Goal: Transaction & Acquisition: Book appointment/travel/reservation

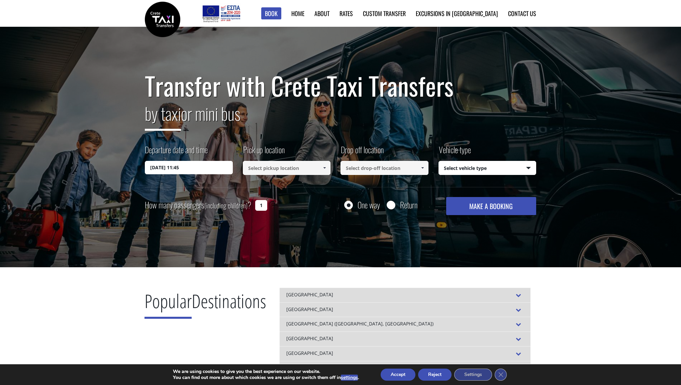
click at [262, 170] on input at bounding box center [287, 168] width 88 height 14
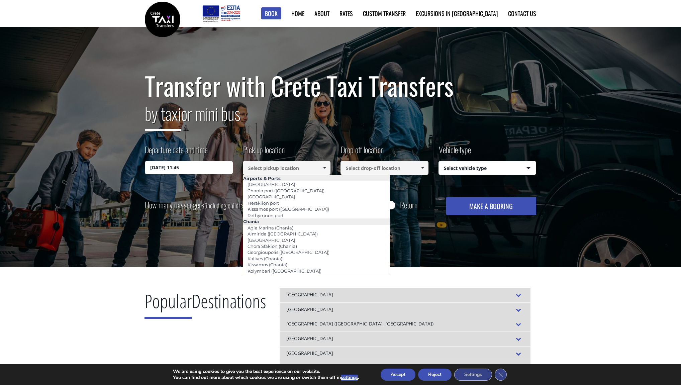
paste input "[GEOGRAPHIC_DATA]"
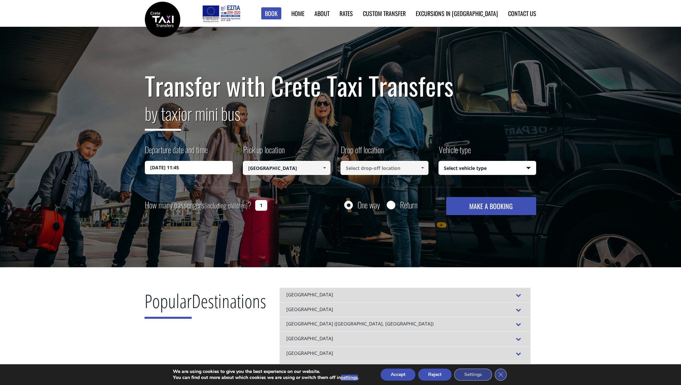
type input "[GEOGRAPHIC_DATA]"
click at [372, 168] on input at bounding box center [384, 168] width 88 height 14
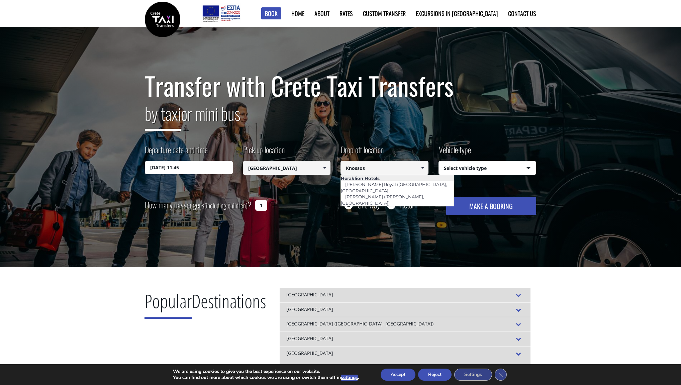
type input "Knossos"
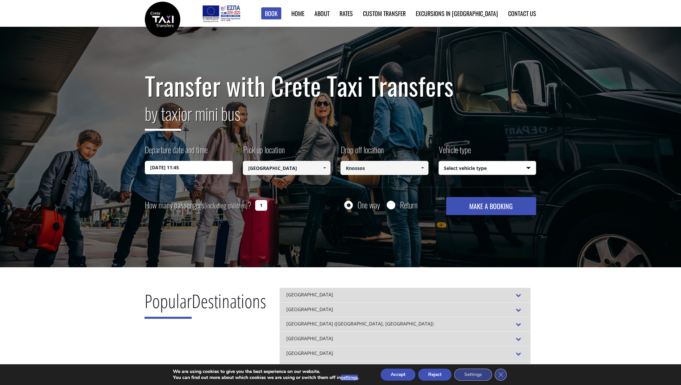
select select "540"
click at [263, 207] on input "1" at bounding box center [261, 205] width 12 height 11
type input "2"
click at [496, 203] on button "MAKE A BOOKING" at bounding box center [491, 206] width 90 height 18
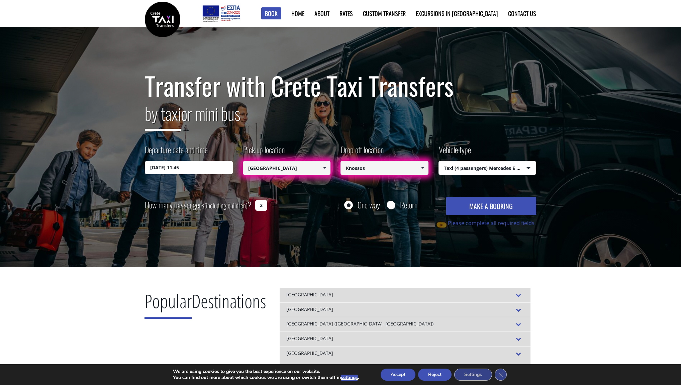
click at [294, 168] on input "[GEOGRAPHIC_DATA]" at bounding box center [287, 168] width 88 height 14
click at [326, 168] on span at bounding box center [324, 167] width 5 height 5
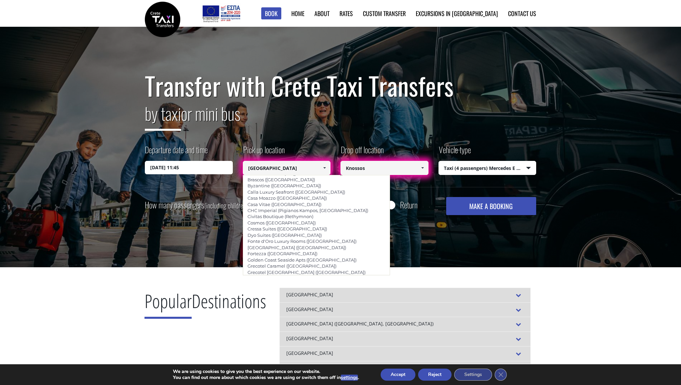
scroll to position [1288, 0]
click at [283, 168] on input "[GEOGRAPHIC_DATA]" at bounding box center [287, 168] width 88 height 14
click at [324, 168] on span at bounding box center [324, 167] width 5 height 5
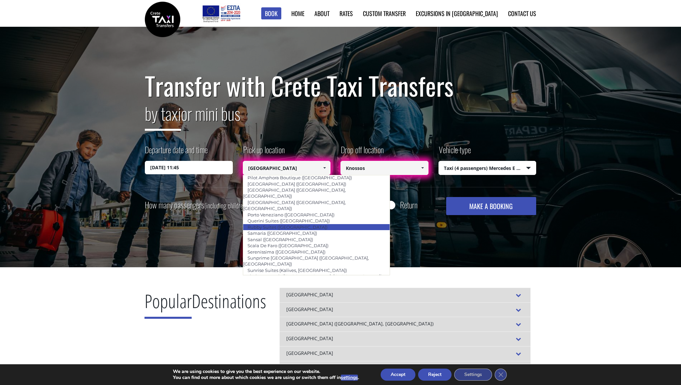
scroll to position [455, 0]
click at [271, 311] on link "Hersonissos ([GEOGRAPHIC_DATA])" at bounding box center [286, 315] width 86 height 9
type input "Hersonissos ([GEOGRAPHIC_DATA])"
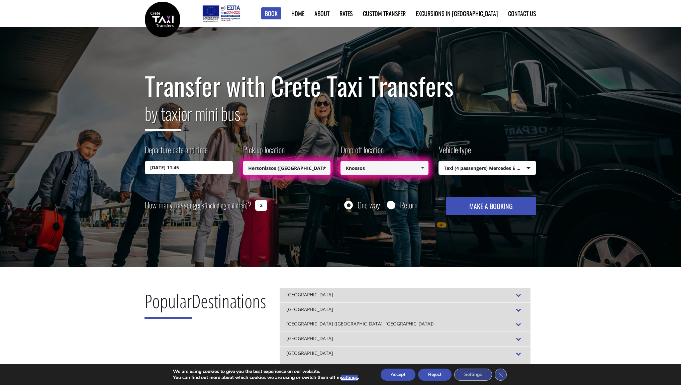
click at [421, 167] on span at bounding box center [422, 167] width 5 height 5
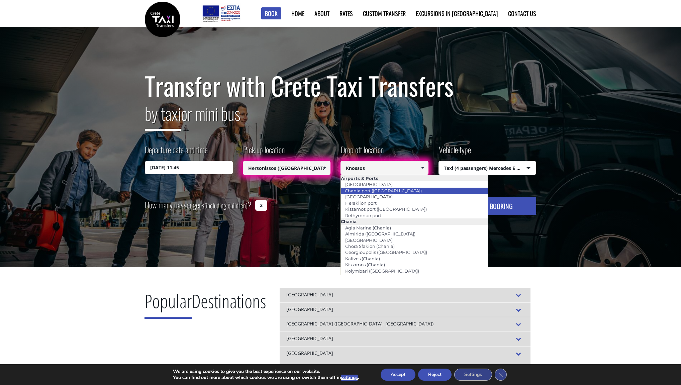
scroll to position [0, 0]
click at [375, 167] on input "Knossos" at bounding box center [384, 168] width 88 height 14
